Goal: Transaction & Acquisition: Purchase product/service

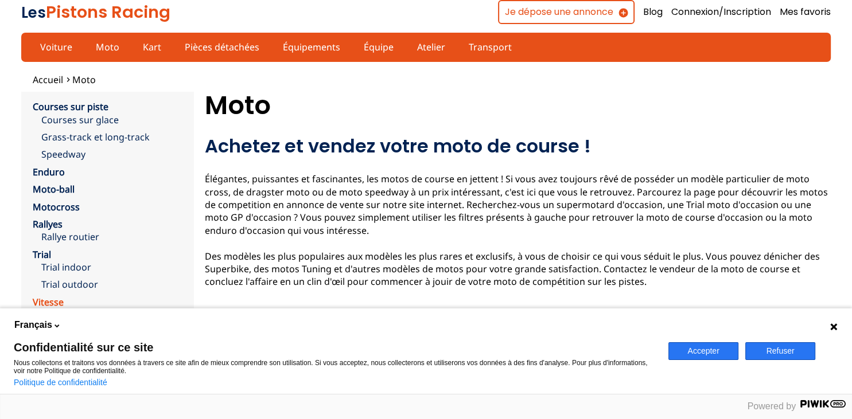
click at [50, 301] on link "Vitesse" at bounding box center [48, 302] width 31 height 13
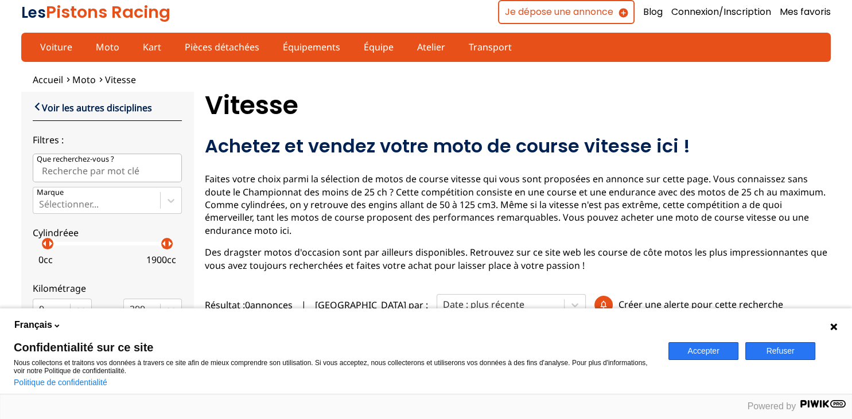
click at [204, 321] on div "[DEMOGRAPHIC_DATA] [DEMOGRAPHIC_DATA] [DEMOGRAPHIC_DATA] [DEMOGRAPHIC_DATA] [DE…" at bounding box center [330, 351] width 661 height 85
click at [836, 326] on icon at bounding box center [833, 327] width 7 height 7
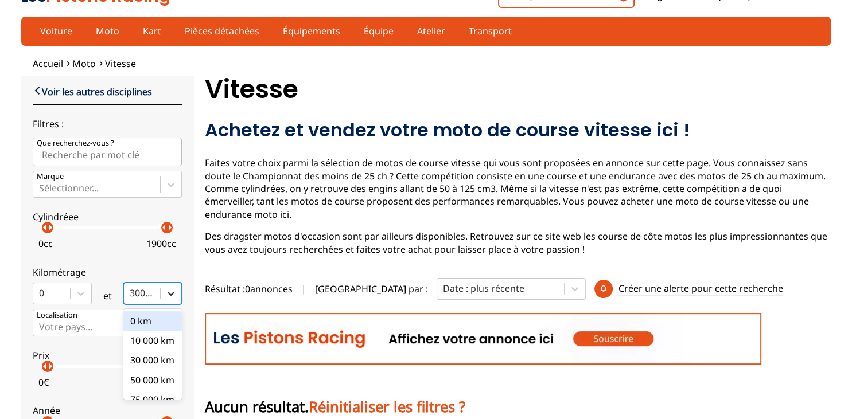
click at [176, 309] on div "Voir les autres disciplines Filtres : Que recherchez-vous ? Marque Sélectionner…" at bounding box center [107, 265] width 149 height 363
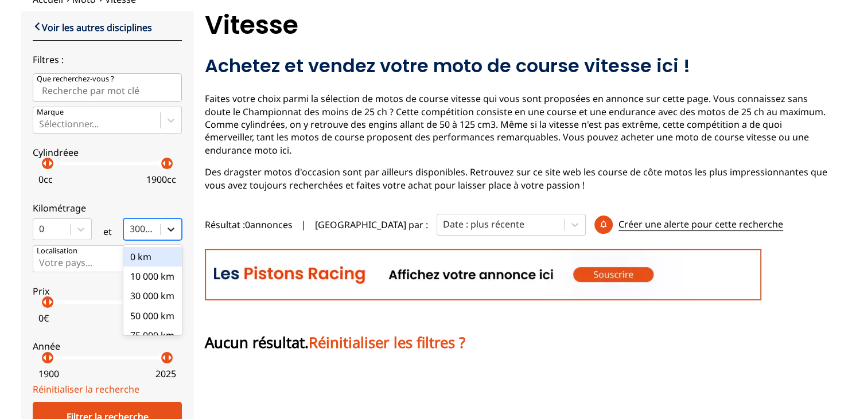
scroll to position [81, 0]
click at [141, 257] on div "0 km" at bounding box center [152, 257] width 59 height 20
click at [132, 233] on input "option 0 km focused, 1 of 10. 10 results available. Use Up and Down to choose o…" at bounding box center [131, 228] width 2 height 10
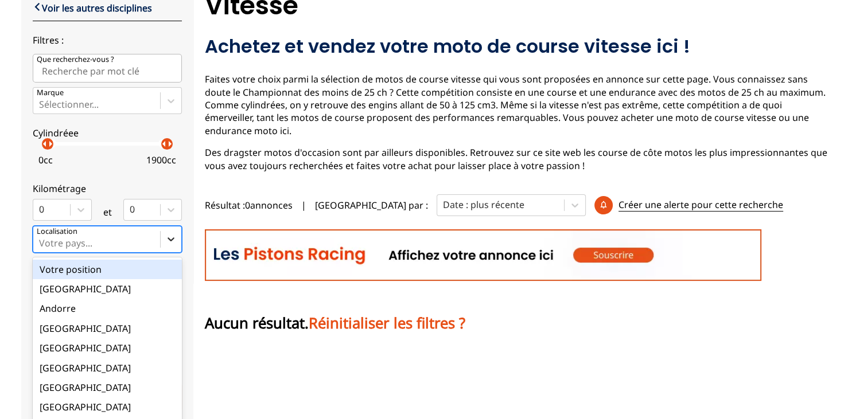
click at [170, 252] on div "option Votre position focused, 1 of 18. 18 results available. Use Up and Down t…" at bounding box center [107, 239] width 149 height 26
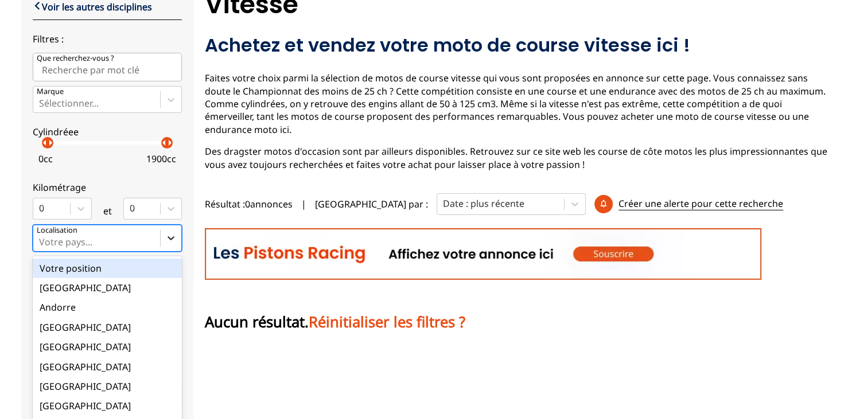
click at [41, 247] on input "option Votre position focused, 1 of 18. 18 results available. Use Up and Down t…" at bounding box center [40, 242] width 2 height 10
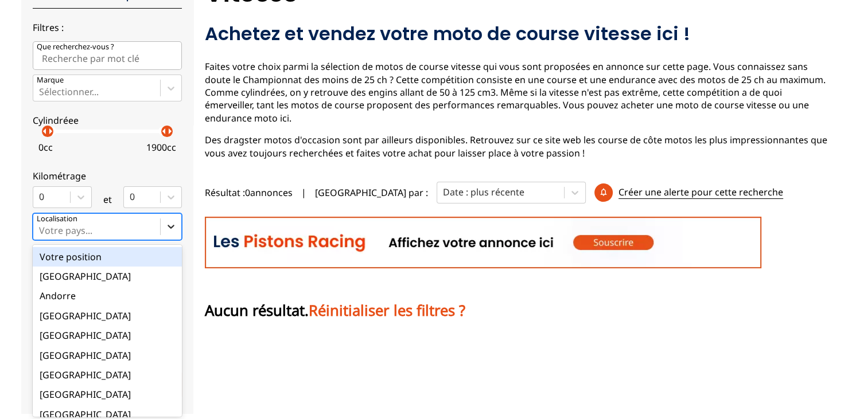
scroll to position [113, 0]
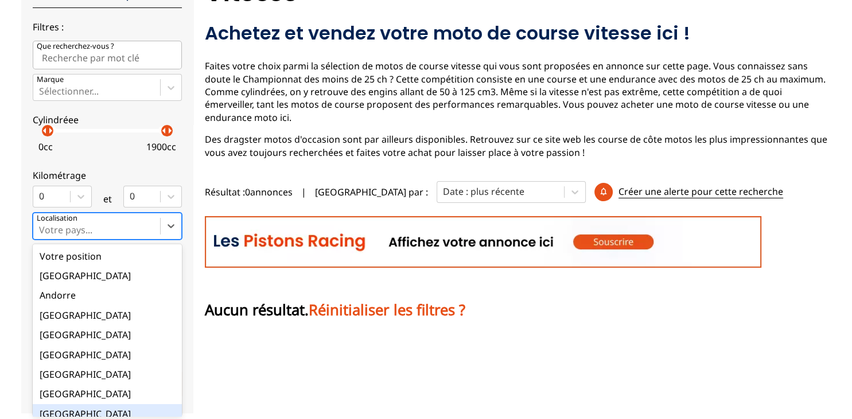
click at [64, 404] on div "[GEOGRAPHIC_DATA]" at bounding box center [107, 414] width 149 height 20
click at [41, 235] on input "option France focused, 9 of 18. 18 results available. Use Up and Down to choose…" at bounding box center [40, 230] width 2 height 10
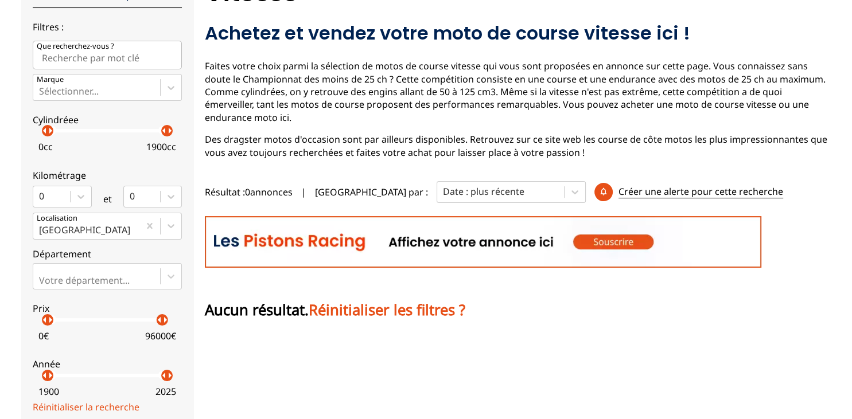
click at [162, 322] on div "arrow_left arrow_right" at bounding box center [162, 319] width 11 height 11
click at [162, 322] on p "arrow_right" at bounding box center [165, 320] width 14 height 14
click at [157, 320] on div "arrow_left arrow_right" at bounding box center [162, 319] width 11 height 11
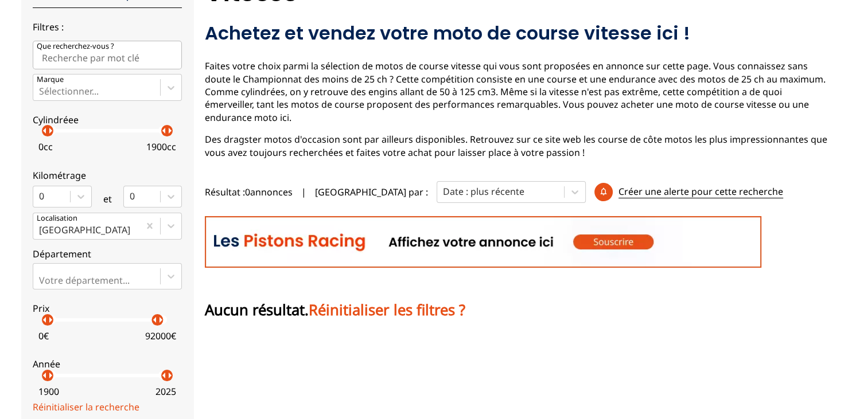
click at [157, 320] on p "arrow_right" at bounding box center [160, 320] width 14 height 14
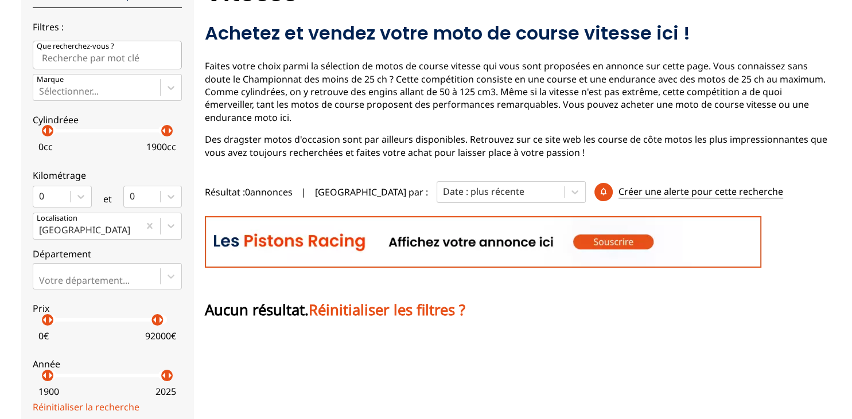
click at [141, 322] on div "0 € 92000 €" at bounding box center [107, 334] width 149 height 24
drag, startPoint x: 158, startPoint y: 322, endPoint x: 65, endPoint y: 332, distance: 93.5
click at [65, 332] on label "Prix arrow_left arrow_right arrow_left arrow_right 0 € 14000 €" at bounding box center [107, 319] width 149 height 51
drag, startPoint x: 167, startPoint y: 134, endPoint x: 111, endPoint y: 131, distance: 56.3
click at [111, 131] on p "arrow_right" at bounding box center [114, 131] width 14 height 14
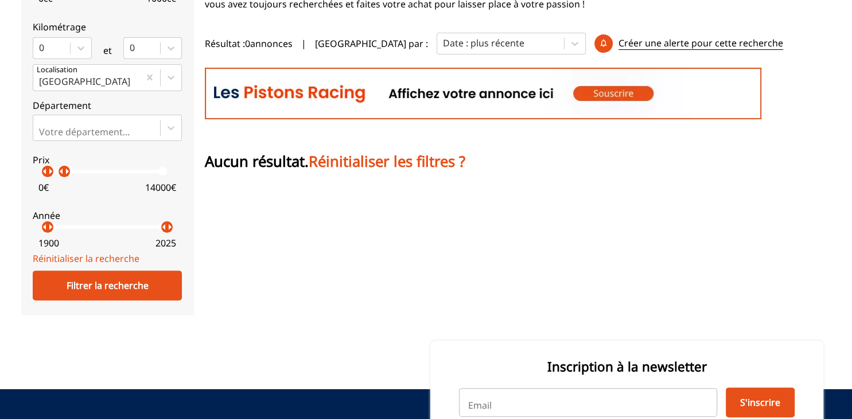
scroll to position [260, 0]
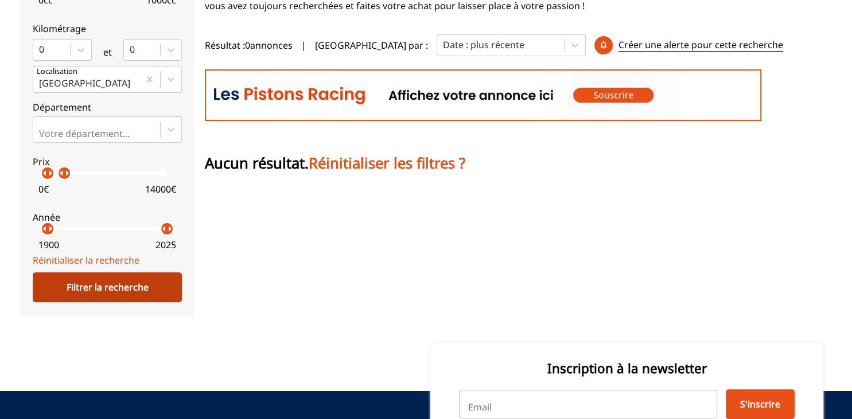
click at [122, 279] on div "Filtrer la recherche" at bounding box center [107, 287] width 149 height 30
click at [119, 286] on div "Filtrer la recherche" at bounding box center [107, 287] width 149 height 30
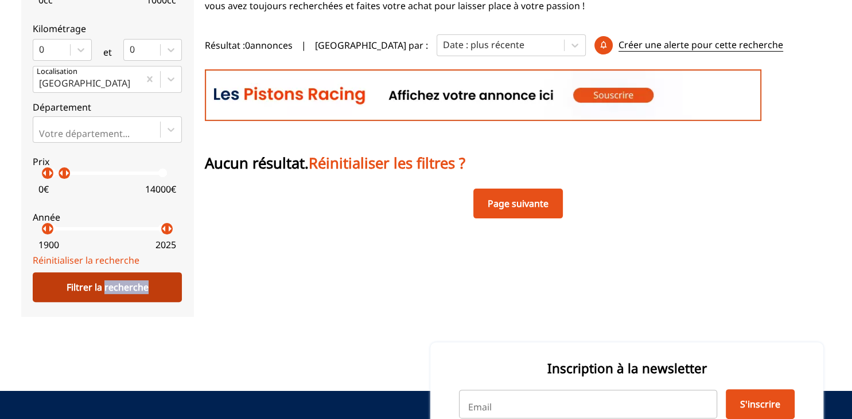
click at [119, 286] on div "Filtrer la recherche" at bounding box center [107, 287] width 149 height 30
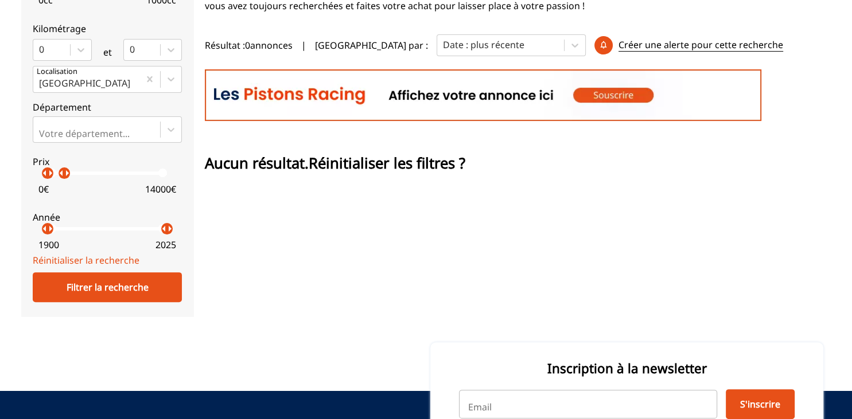
click at [368, 153] on span "Réinitialiser les filtres ?" at bounding box center [387, 163] width 157 height 20
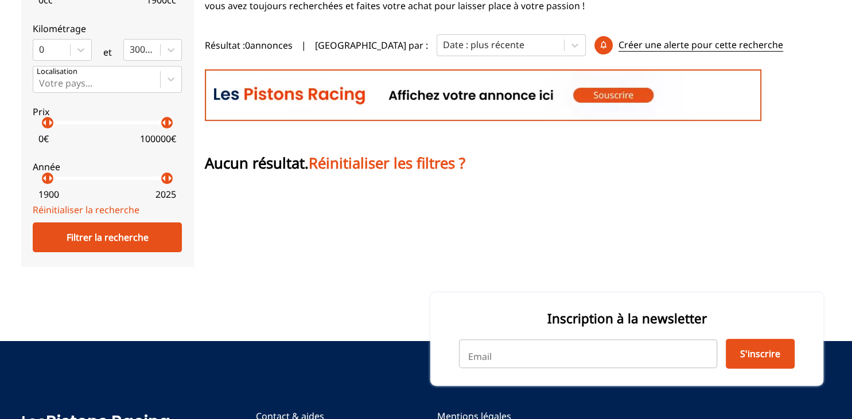
drag, startPoint x: 851, startPoint y: 173, endPoint x: 851, endPoint y: -6, distance: 179.0
